Goal: Transaction & Acquisition: Purchase product/service

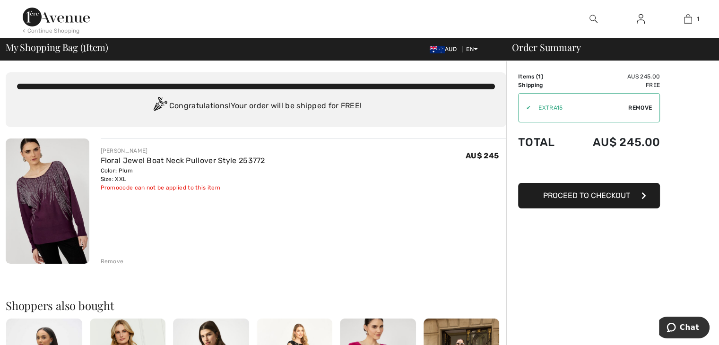
click at [584, 195] on span "Proceed to Checkout" at bounding box center [586, 195] width 87 height 9
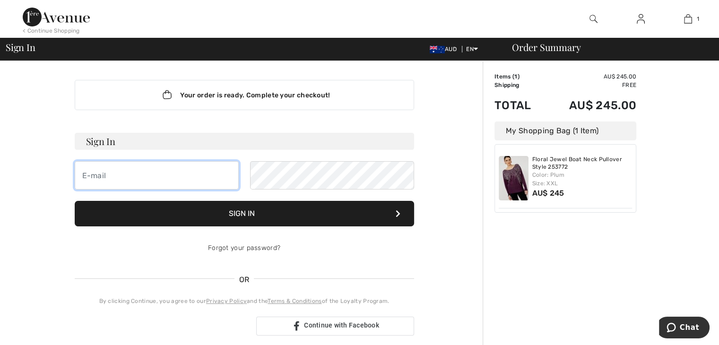
click at [117, 174] on input "email" at bounding box center [157, 175] width 164 height 28
type input "[EMAIL_ADDRESS][DOMAIN_NAME]"
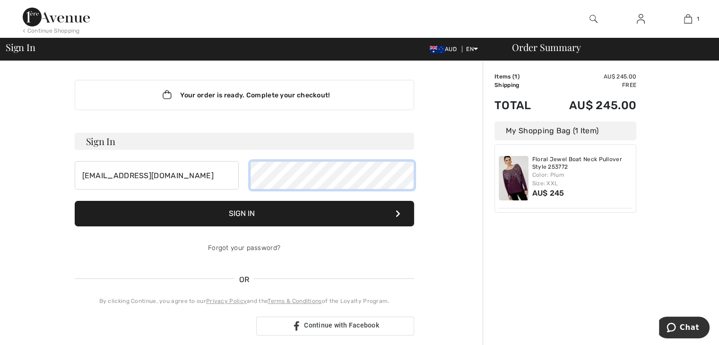
click at [75, 201] on button "Sign In" at bounding box center [244, 214] width 339 height 26
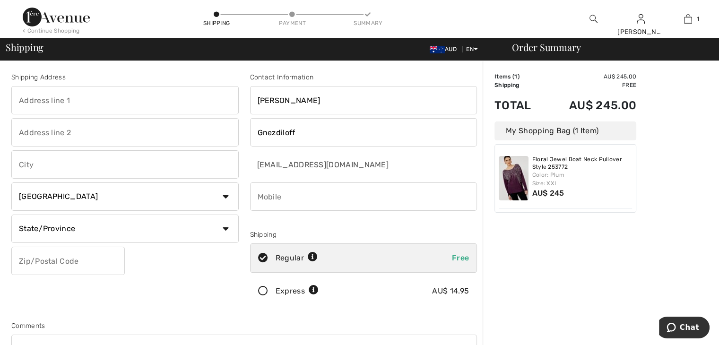
click at [34, 100] on input "text" at bounding box center [124, 100] width 227 height 28
type input "14 myall cresent"
click at [54, 167] on input "text" at bounding box center [124, 164] width 227 height 28
type input "wagga wagga"
click at [225, 193] on select "Country Canada United States Afghanistan Aland Islands Albania Algeria American…" at bounding box center [124, 196] width 227 height 28
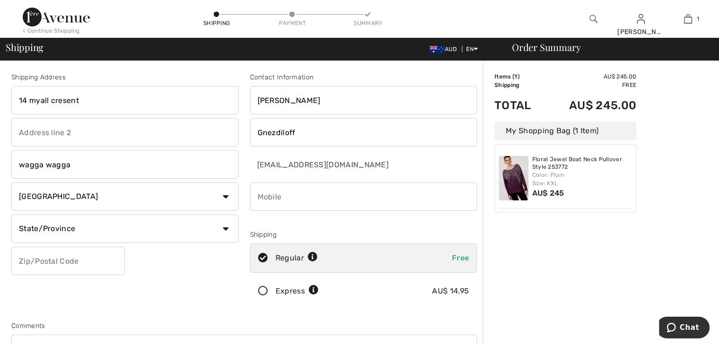
select select "AU"
click at [11, 182] on select "Country Canada United States Afghanistan Aland Islands Albania Algeria American…" at bounding box center [124, 196] width 227 height 28
click at [83, 226] on input "text" at bounding box center [124, 229] width 227 height 28
type input "N.S.W."
click at [85, 262] on input "text" at bounding box center [67, 261] width 113 height 28
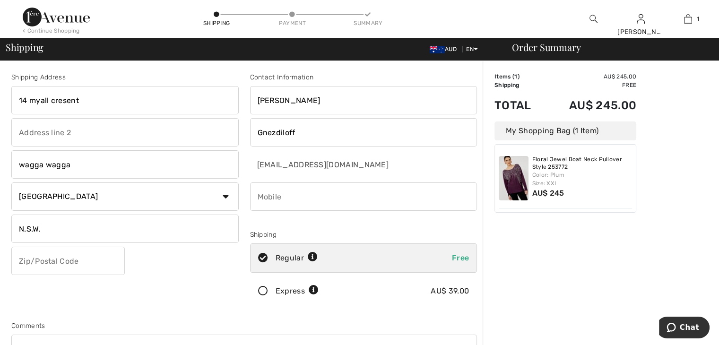
type input "2650"
click at [272, 189] on input "phone" at bounding box center [363, 196] width 227 height 28
type input "0419971398"
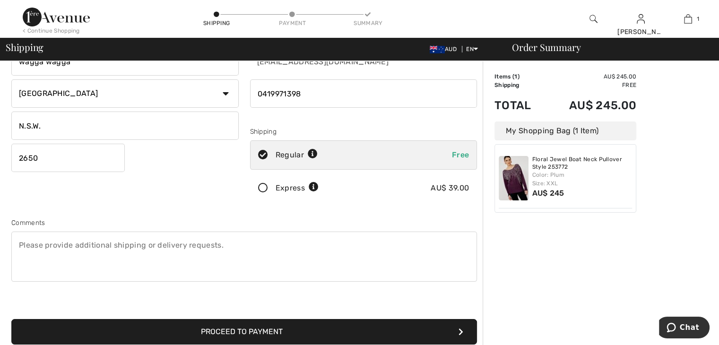
scroll to position [189, 0]
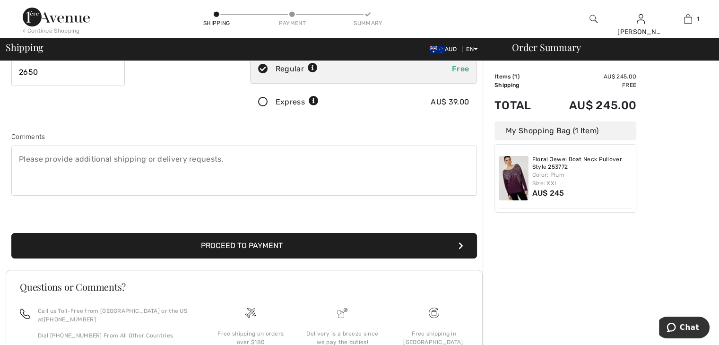
click at [285, 237] on button "Proceed to Payment" at bounding box center [243, 246] width 465 height 26
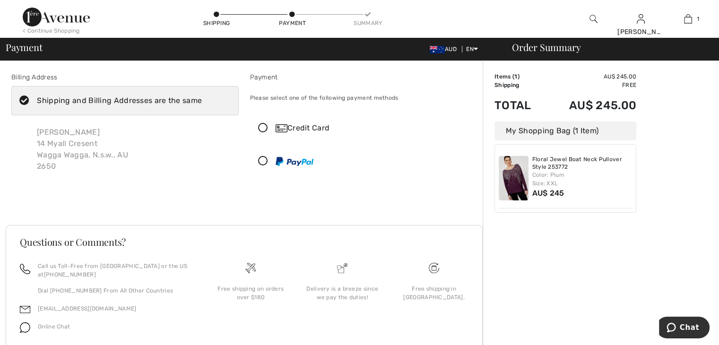
click at [262, 127] on icon at bounding box center [262, 128] width 25 height 10
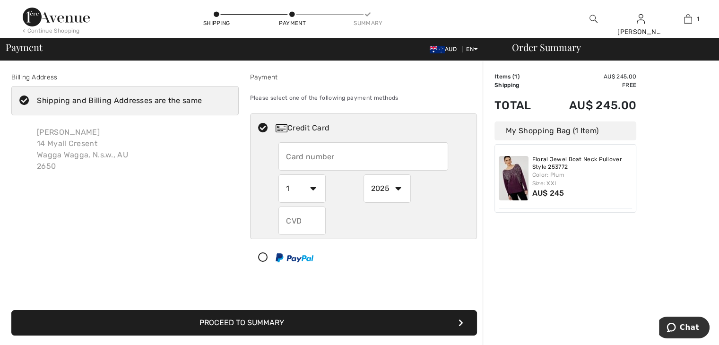
click at [293, 155] on input "text" at bounding box center [363, 156] width 170 height 28
type input "5163232008037583"
click at [315, 188] on select "1 2 3 4 5 6 7 8 9 10 11 12" at bounding box center [301, 188] width 47 height 28
select select "10"
click at [278, 174] on select "1 2 3 4 5 6 7 8 9 10 11 12" at bounding box center [301, 188] width 47 height 28
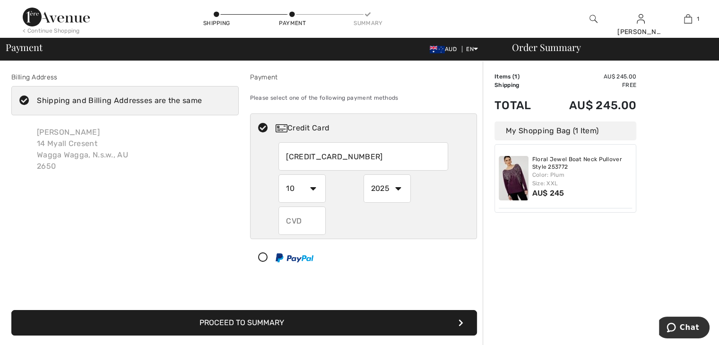
click at [398, 187] on select "2025 2026 2027 2028 2029 2030 2031 2032 2033 2034 2035" at bounding box center [386, 188] width 47 height 28
select select "2026"
click at [363, 174] on select "2025 2026 2027 2028 2029 2030 2031 2032 2033 2034 2035" at bounding box center [386, 188] width 47 height 28
click at [312, 216] on input "text" at bounding box center [301, 220] width 47 height 28
type input "695"
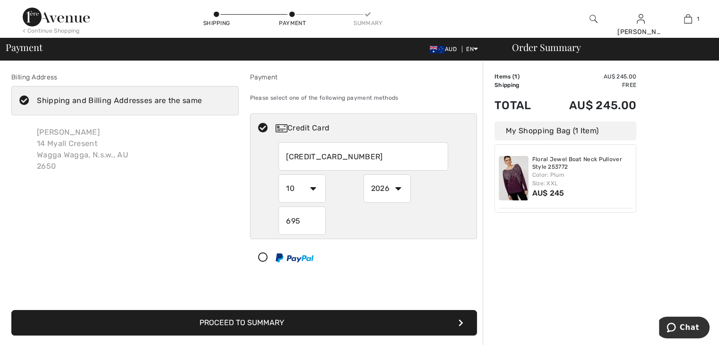
click at [442, 183] on div "2025 2026 2027 2028 2029 2030 2031 2032 2033 2034 2035" at bounding box center [405, 188] width 85 height 28
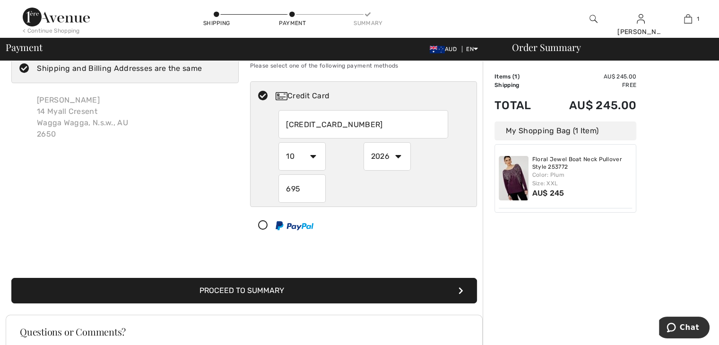
scroll to position [47, 0]
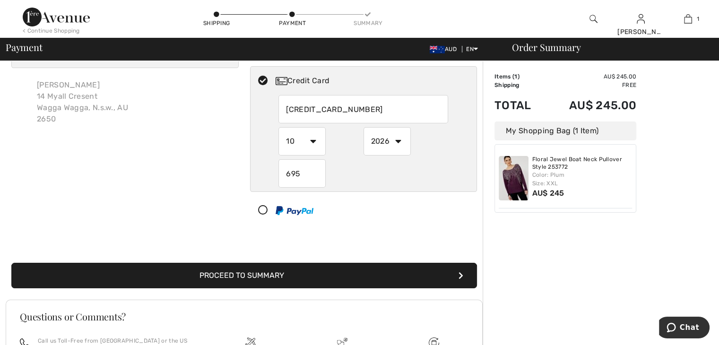
click at [299, 274] on button "Proceed to Summary" at bounding box center [243, 276] width 465 height 26
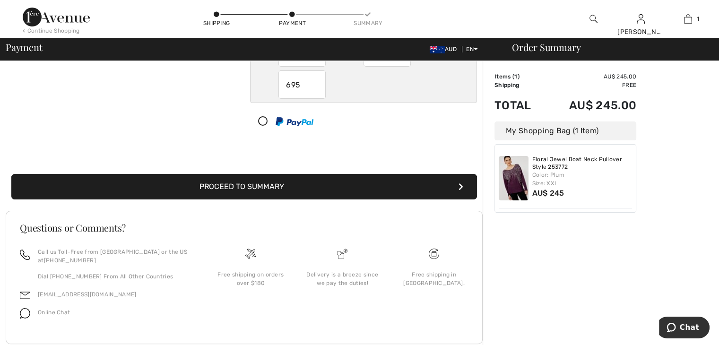
scroll to position [142, 0]
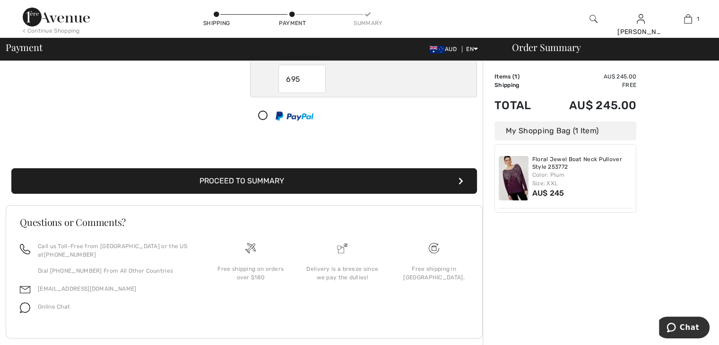
click at [238, 178] on button "Proceed to Summary" at bounding box center [243, 181] width 465 height 26
click at [460, 177] on icon "submit" at bounding box center [460, 181] width 5 height 8
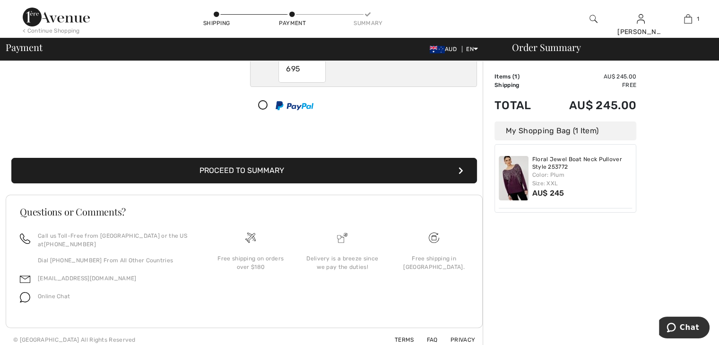
scroll to position [158, 0]
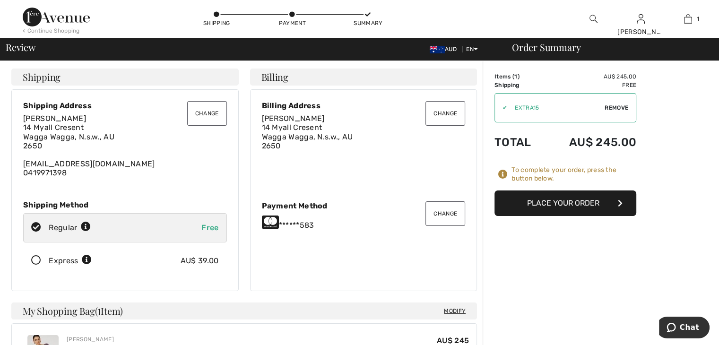
click at [566, 200] on button "Place Your Order" at bounding box center [565, 203] width 142 height 26
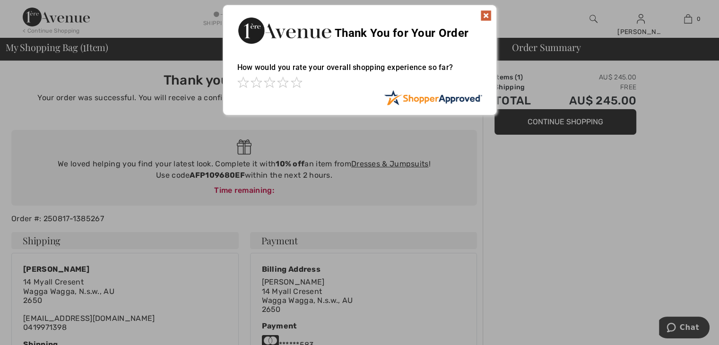
click at [485, 10] on img at bounding box center [485, 15] width 11 height 11
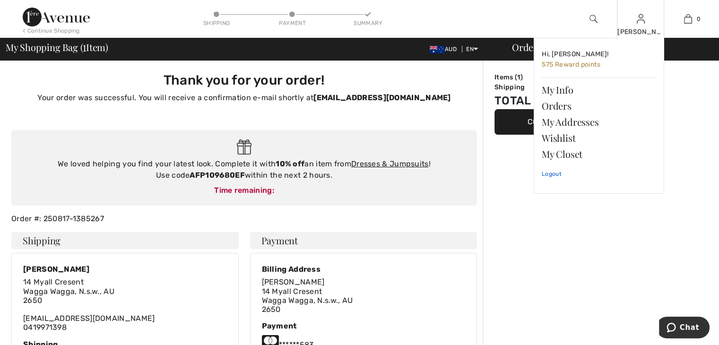
click at [548, 173] on link "Logout" at bounding box center [598, 174] width 114 height 24
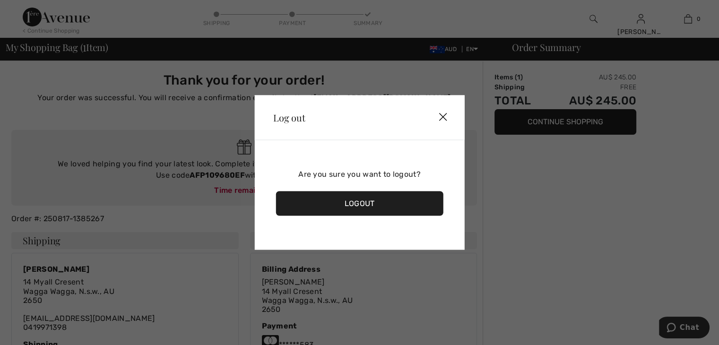
click at [348, 197] on div "Logout" at bounding box center [359, 203] width 168 height 25
